Goal: Task Accomplishment & Management: Complete application form

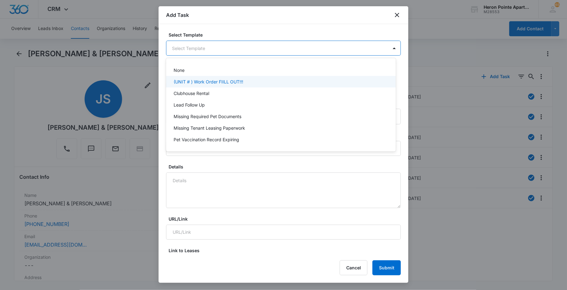
click at [241, 77] on div "(UNIT # ) Work Order FIILL OUT!!!" at bounding box center [281, 82] width 230 height 12
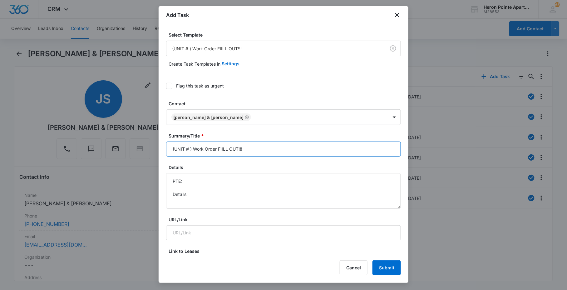
click at [188, 153] on input "(UNIT # ) Work Order FIILL OUT!!!" at bounding box center [283, 148] width 235 height 15
click at [284, 149] on input "(UNIT #K4 ) Work Order FIILL OUT!!!" at bounding box center [283, 148] width 235 height 15
type input "(UNIT #K4 ) Work Order: Washer"
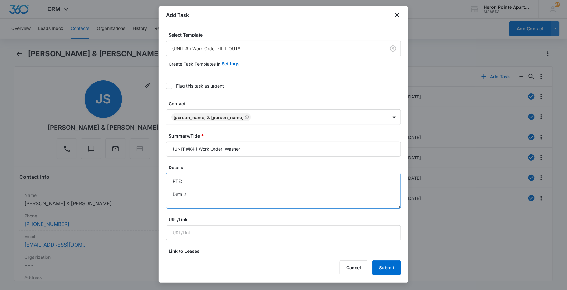
click at [206, 202] on textarea "PTE: Details:" at bounding box center [283, 191] width 235 height 36
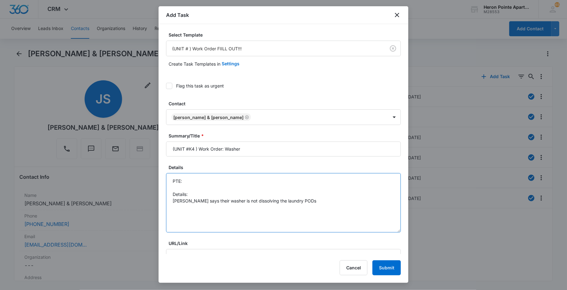
drag, startPoint x: 394, startPoint y: 207, endPoint x: 391, endPoint y: 230, distance: 23.6
click at [391, 230] on textarea "PTE: Details: [PERSON_NAME] says their washer is not dissolving the laundry PODs" at bounding box center [283, 202] width 235 height 59
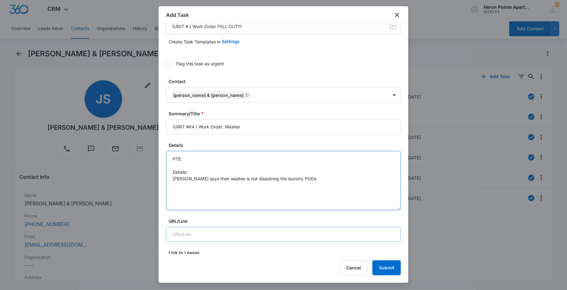
scroll to position [35, 0]
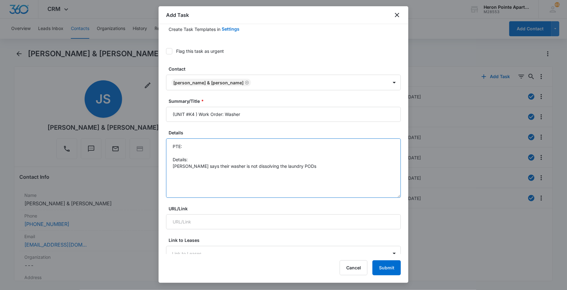
drag, startPoint x: 202, startPoint y: 167, endPoint x: 253, endPoint y: 167, distance: 50.6
click at [253, 167] on textarea "PTE: Details: [PERSON_NAME] says their washer is not dissolving the laundry PODs" at bounding box center [283, 167] width 235 height 59
drag, startPoint x: 239, startPoint y: 167, endPoint x: 294, endPoint y: 163, distance: 54.5
click at [294, 163] on textarea "PTE: Details: [PERSON_NAME] says their washer is not dissolving the laundry PODs" at bounding box center [283, 167] width 235 height 59
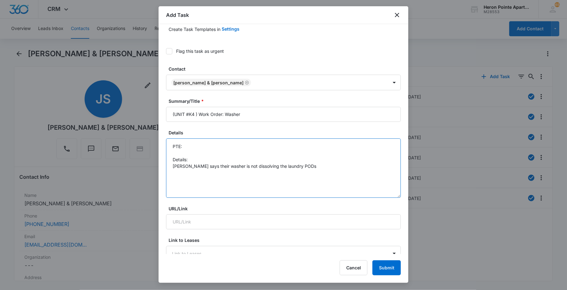
click at [320, 163] on textarea "PTE: Details: [PERSON_NAME] says their washer is not dissolving the laundry PODs" at bounding box center [283, 167] width 235 height 59
click at [311, 166] on textarea "PTE: Details: [PERSON_NAME] says their washer is not dissolving the laundry PODs" at bounding box center [283, 167] width 235 height 59
drag, startPoint x: 358, startPoint y: 166, endPoint x: 343, endPoint y: 191, distance: 28.5
click at [343, 191] on textarea "PTE: Details: [PERSON_NAME] says their washer is not dissolving the laundry POD…" at bounding box center [283, 167] width 235 height 59
click at [361, 164] on textarea "PTE: Details: [PERSON_NAME] says their washer is not dissolving the laundry POD…" at bounding box center [283, 167] width 235 height 59
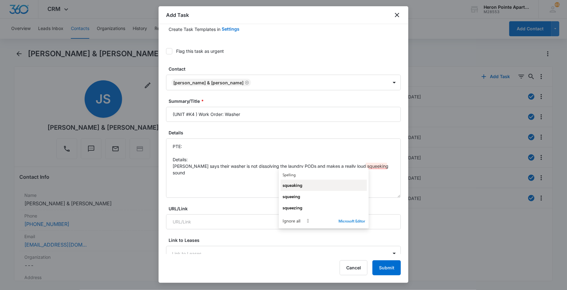
click at [339, 184] on div "squeaking" at bounding box center [324, 185] width 82 height 6
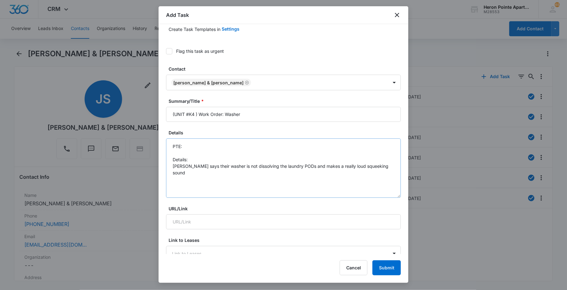
click at [395, 166] on div "Select Template (UNIT # ) Work Order FIILL OUT!!! Create Task Templates in Sett…" at bounding box center [284, 139] width 250 height 230
click at [387, 169] on textarea "PTE: Details: [PERSON_NAME] says their washer is not dissolving the laundry POD…" at bounding box center [283, 167] width 235 height 59
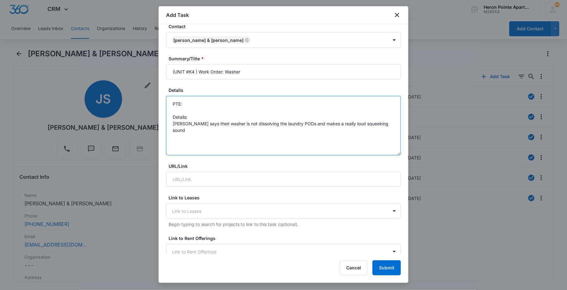
scroll to position [208, 0]
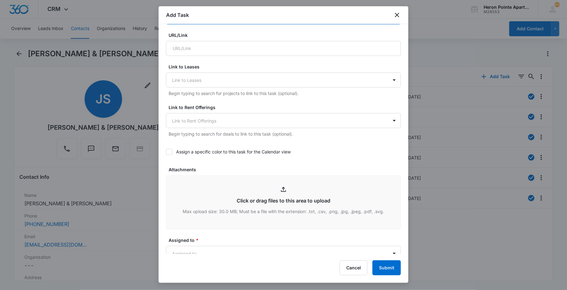
type textarea "PTE: Details: [PERSON_NAME] says their washer is not dissolving the laundry POD…"
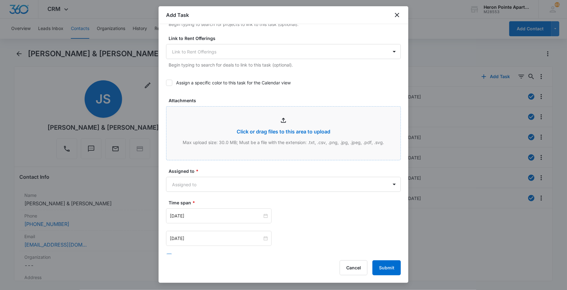
scroll to position [277, 0]
click at [221, 182] on body "CRM Apps Reputation Websites Forms CRM Email Social Content Ads Intelligence Fi…" at bounding box center [283, 145] width 567 height 290
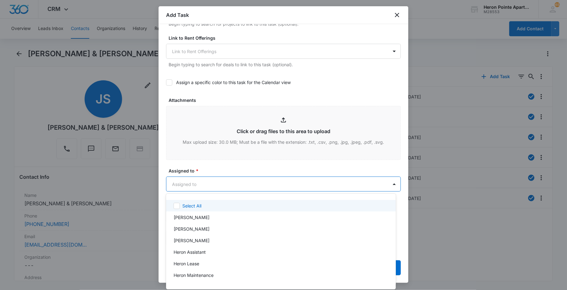
type input "a"
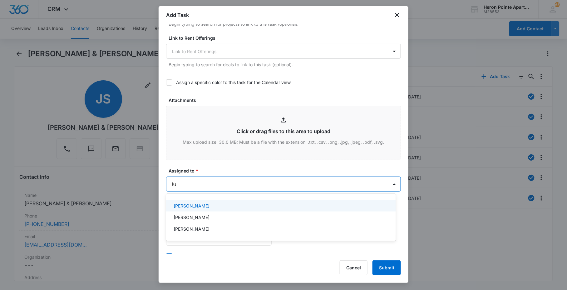
type input "kat"
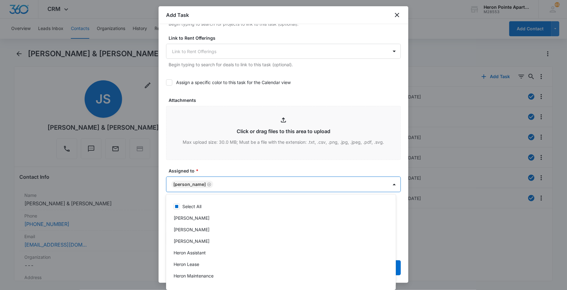
click at [225, 169] on div at bounding box center [283, 145] width 567 height 290
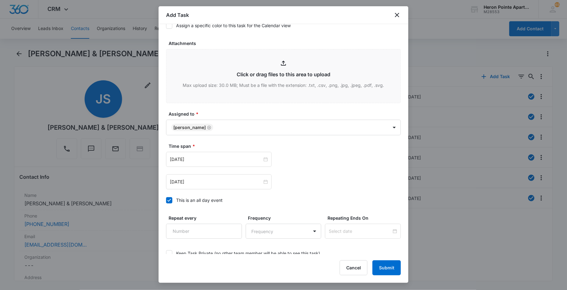
scroll to position [372, 0]
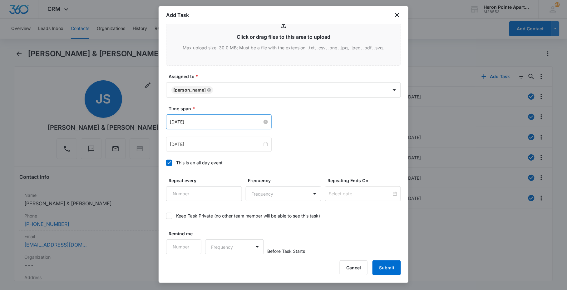
click at [201, 123] on input "[DATE]" at bounding box center [216, 121] width 92 height 7
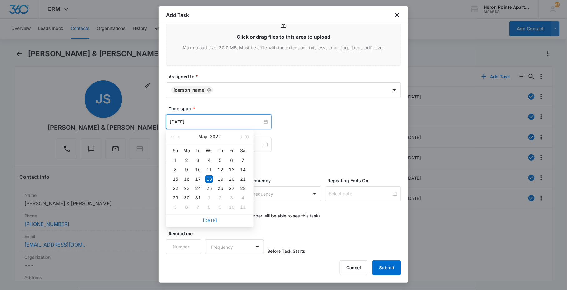
click at [211, 219] on link "[DATE]" at bounding box center [210, 220] width 14 height 5
type input "[DATE]"
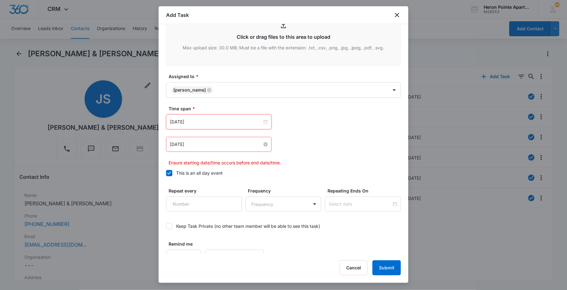
click at [213, 145] on input "[DATE]" at bounding box center [216, 144] width 92 height 7
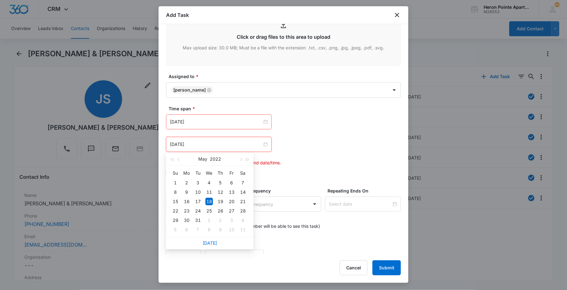
click at [210, 239] on div "[DATE]" at bounding box center [209, 243] width 87 height 12
click at [210, 242] on link "[DATE]" at bounding box center [210, 242] width 14 height 5
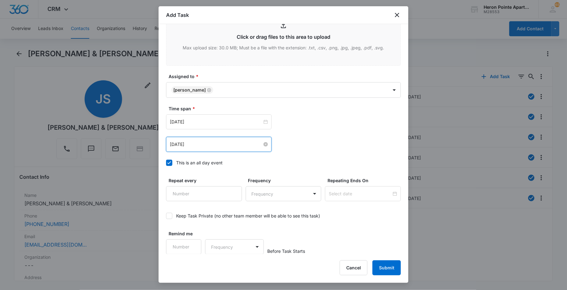
click at [213, 142] on input "[DATE]" at bounding box center [216, 144] width 92 height 7
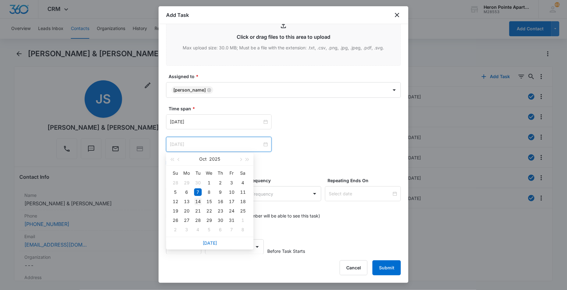
type input "[DATE]"
click at [198, 199] on div "14" at bounding box center [197, 201] width 7 height 7
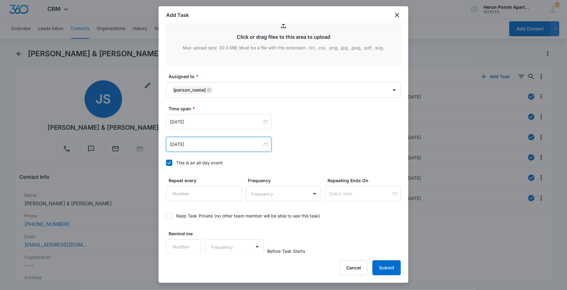
click at [309, 139] on div "[DATE] [DATE] Su Mo Tu We Th Fr Sa 28 29 30 1 2 3 4 5 6 7 8 9 10 11 12 13 14 15…" at bounding box center [283, 144] width 235 height 15
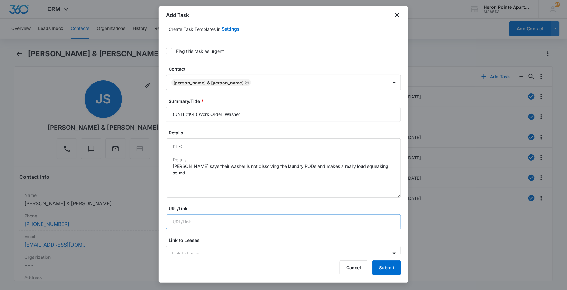
scroll to position [0, 0]
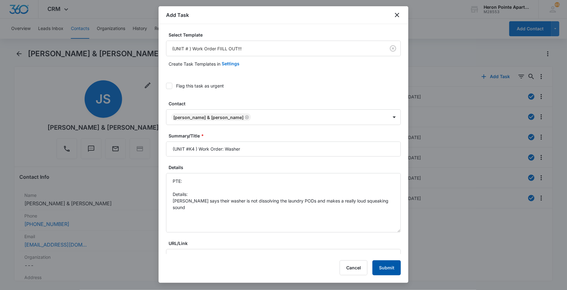
drag, startPoint x: 392, startPoint y: 266, endPoint x: 396, endPoint y: 256, distance: 10.5
click at [397, 249] on div "Add Task Select Template (UNIT # ) Work Order FIILL OUT!!! Create Task Template…" at bounding box center [284, 144] width 250 height 276
click at [383, 269] on button "Submit" at bounding box center [387, 267] width 28 height 15
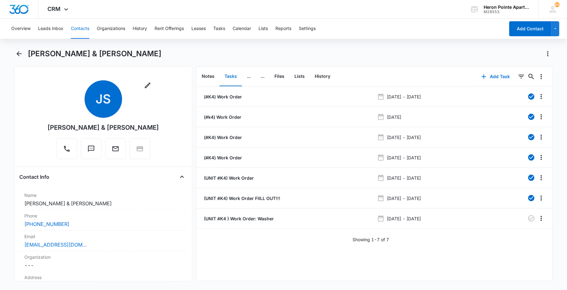
click at [77, 28] on button "Contacts" at bounding box center [80, 29] width 18 height 20
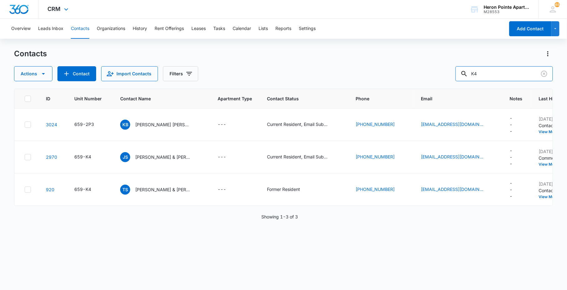
drag, startPoint x: 501, startPoint y: 74, endPoint x: 208, endPoint y: 6, distance: 300.8
click at [435, 70] on div "Actions Contact Import Contacts Filters K4" at bounding box center [283, 73] width 539 height 15
type input "[PERSON_NAME]"
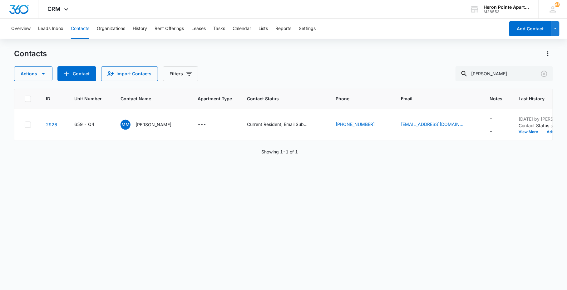
click at [123, 150] on div "ID Unit Number Contact Name Apartment Type Contact Status Phone Email Notes Las…" at bounding box center [283, 185] width 539 height 193
